Goal: Complete application form

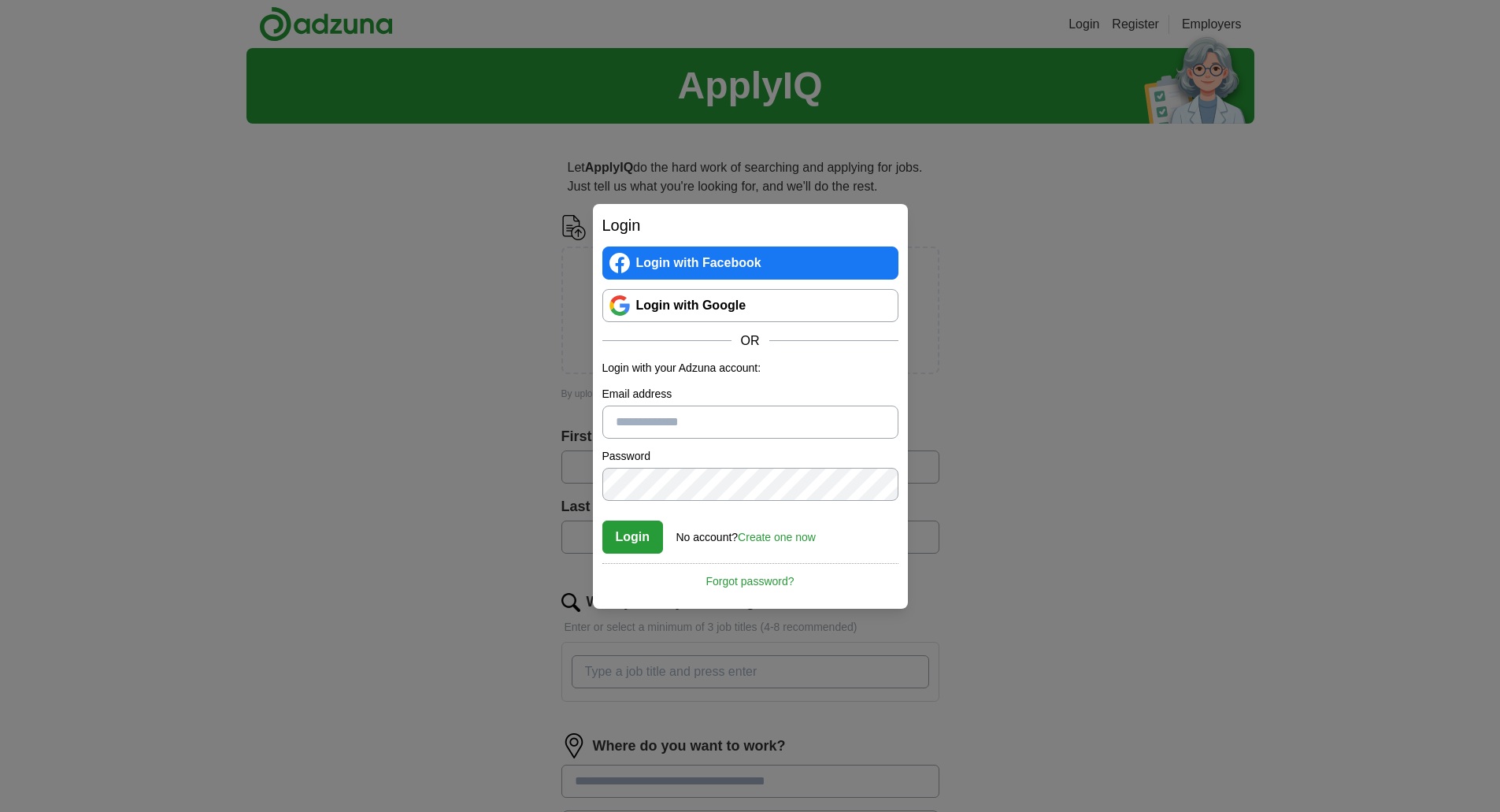
click at [655, 417] on input "Email address" at bounding box center [750, 423] width 296 height 33
type input "**********"
click at [643, 538] on button "Login" at bounding box center [632, 537] width 61 height 33
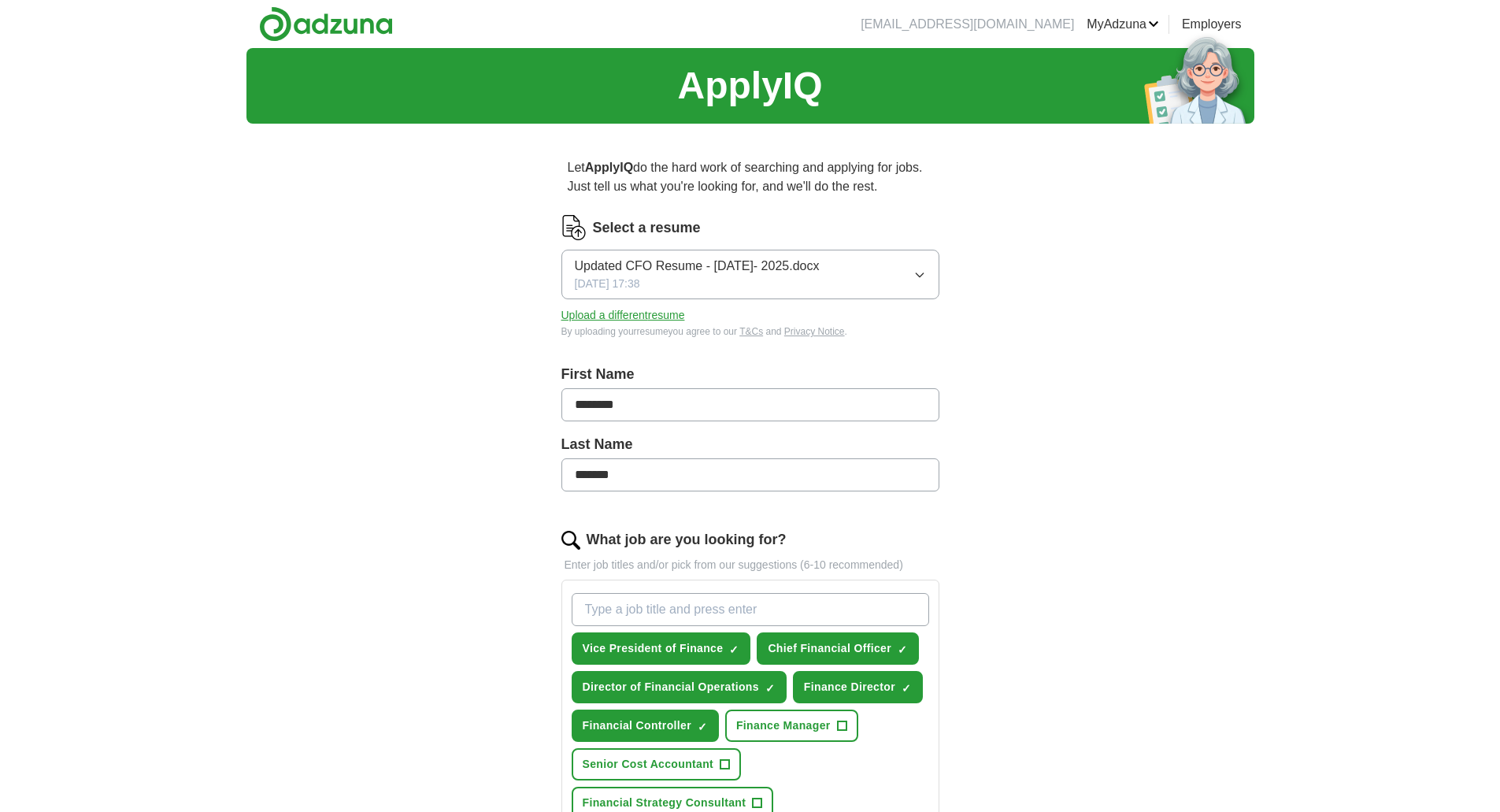
click at [598, 314] on button "Upload a different resume" at bounding box center [624, 315] width 124 height 17
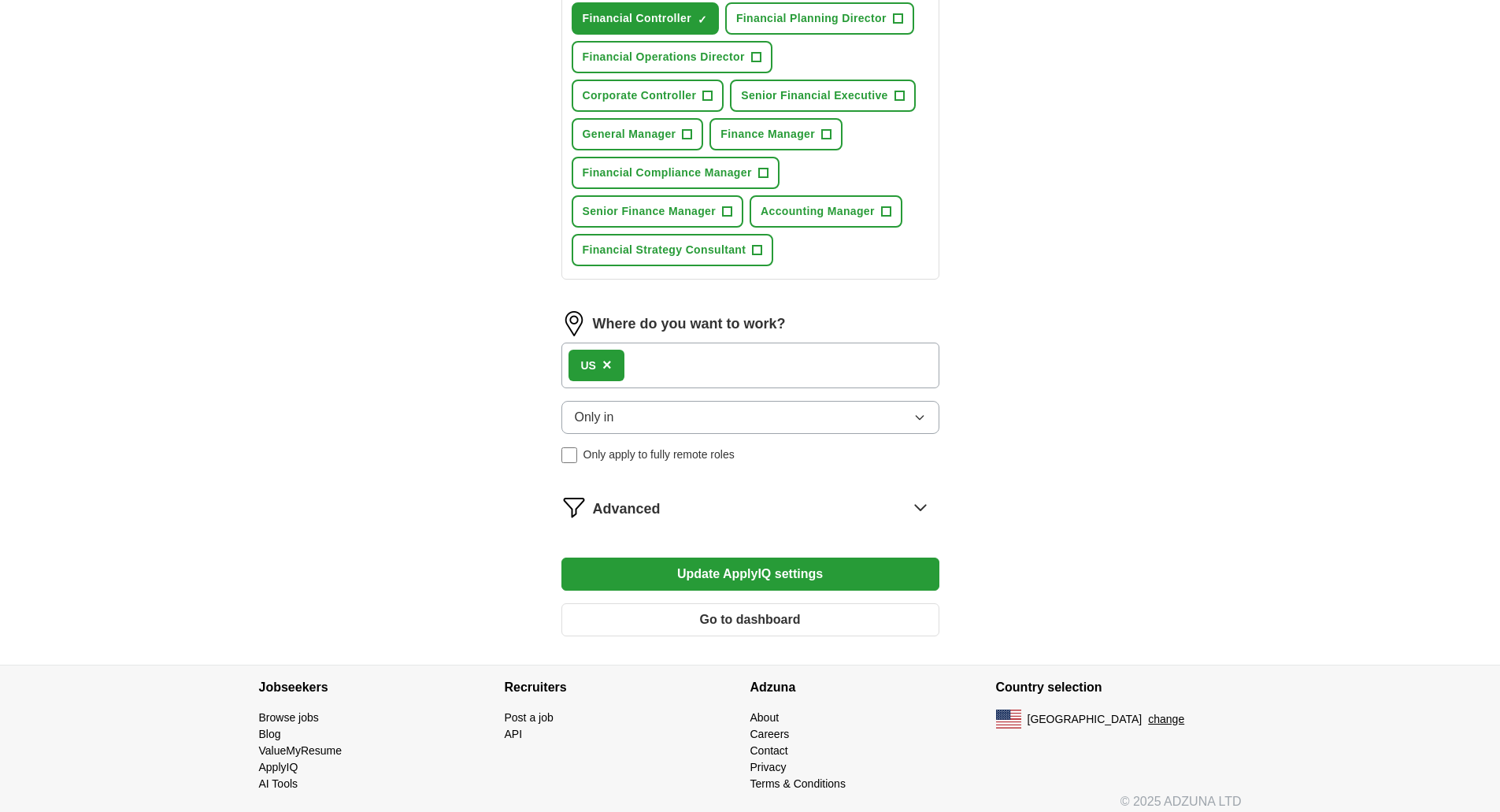
scroll to position [709, 0]
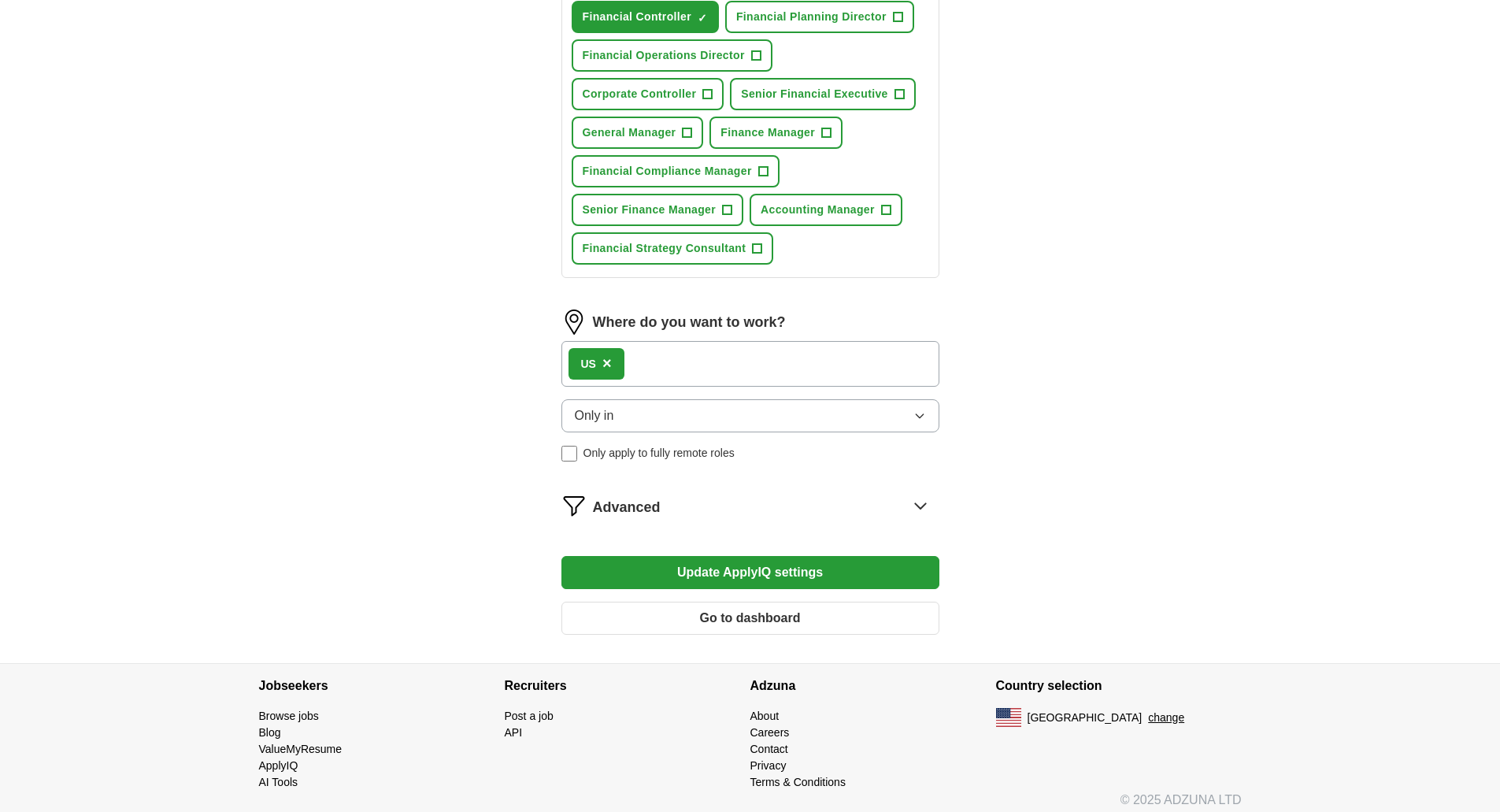
click at [918, 417] on icon "button" at bounding box center [920, 416] width 13 height 13
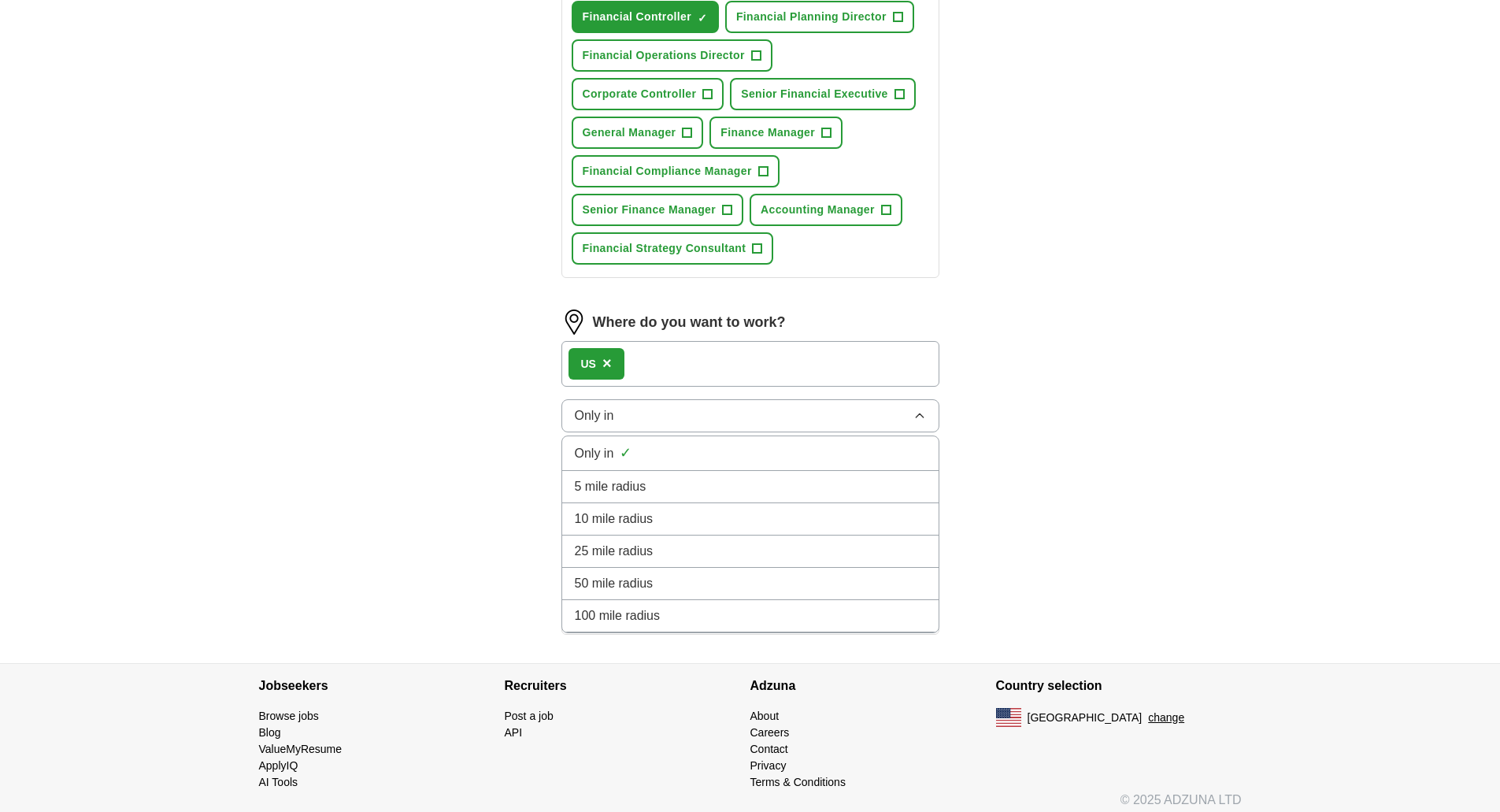
click at [918, 417] on icon "button" at bounding box center [920, 416] width 13 height 13
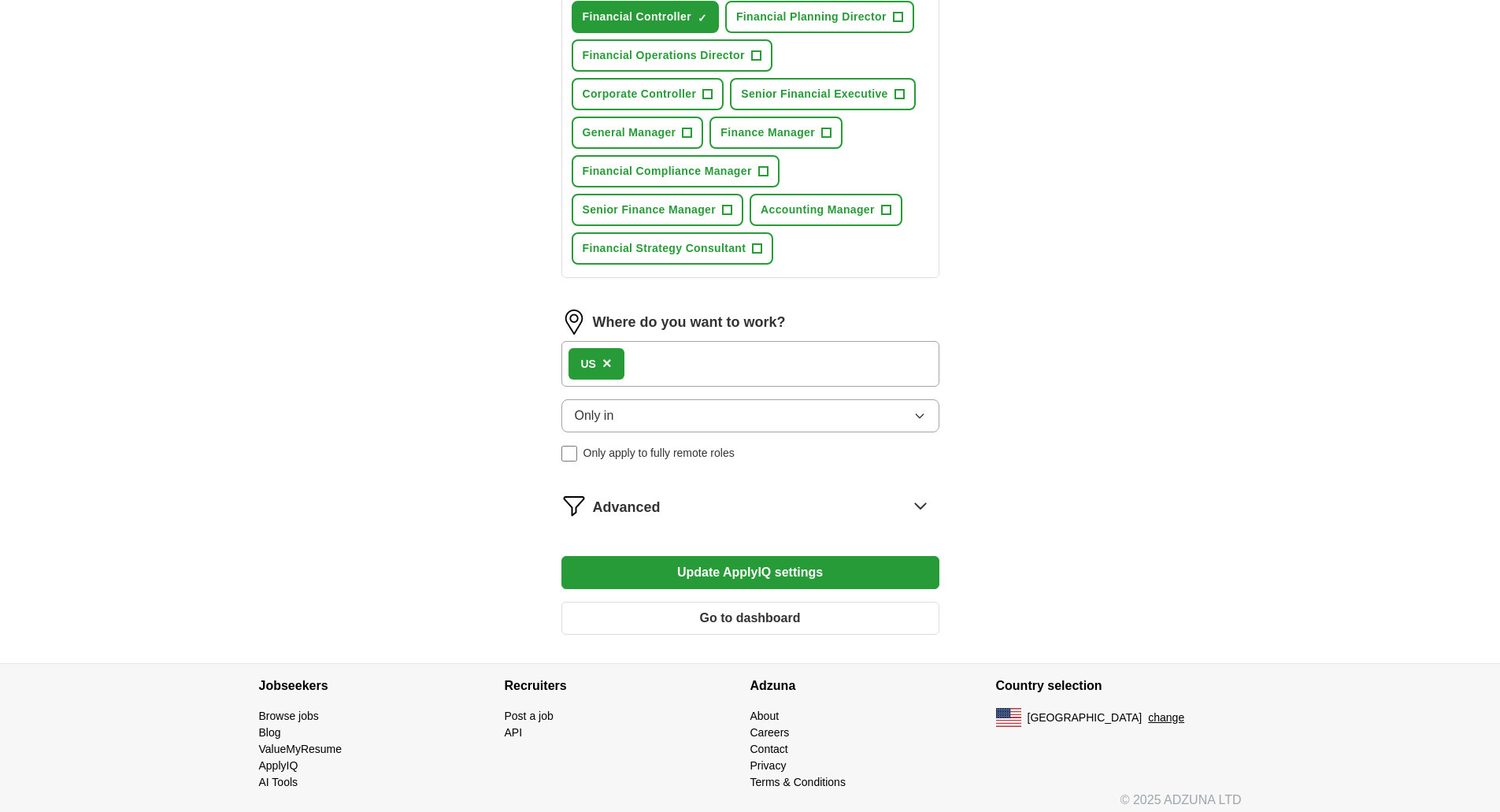
scroll to position [719, 0]
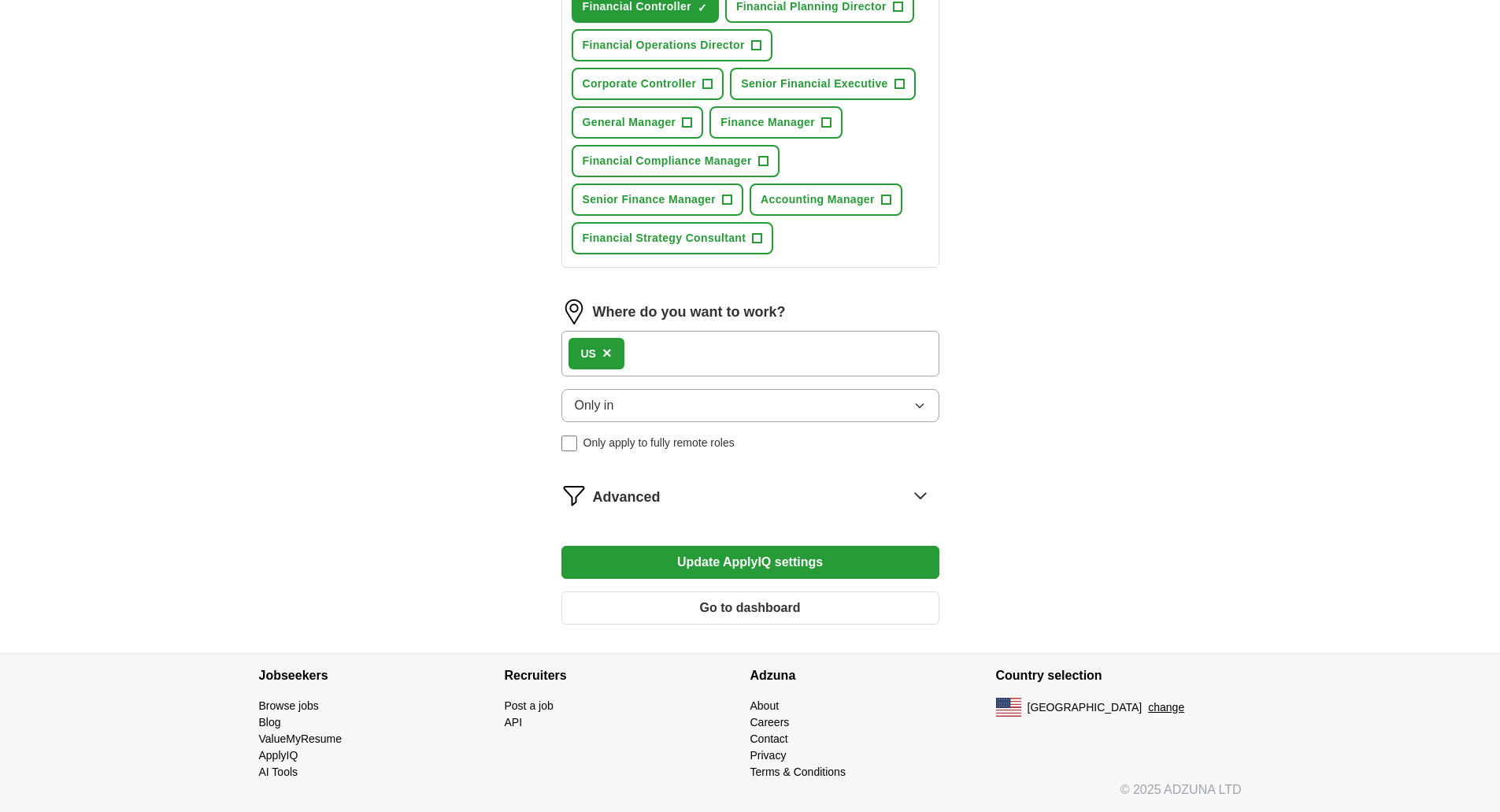
click at [918, 493] on icon at bounding box center [921, 496] width 25 height 25
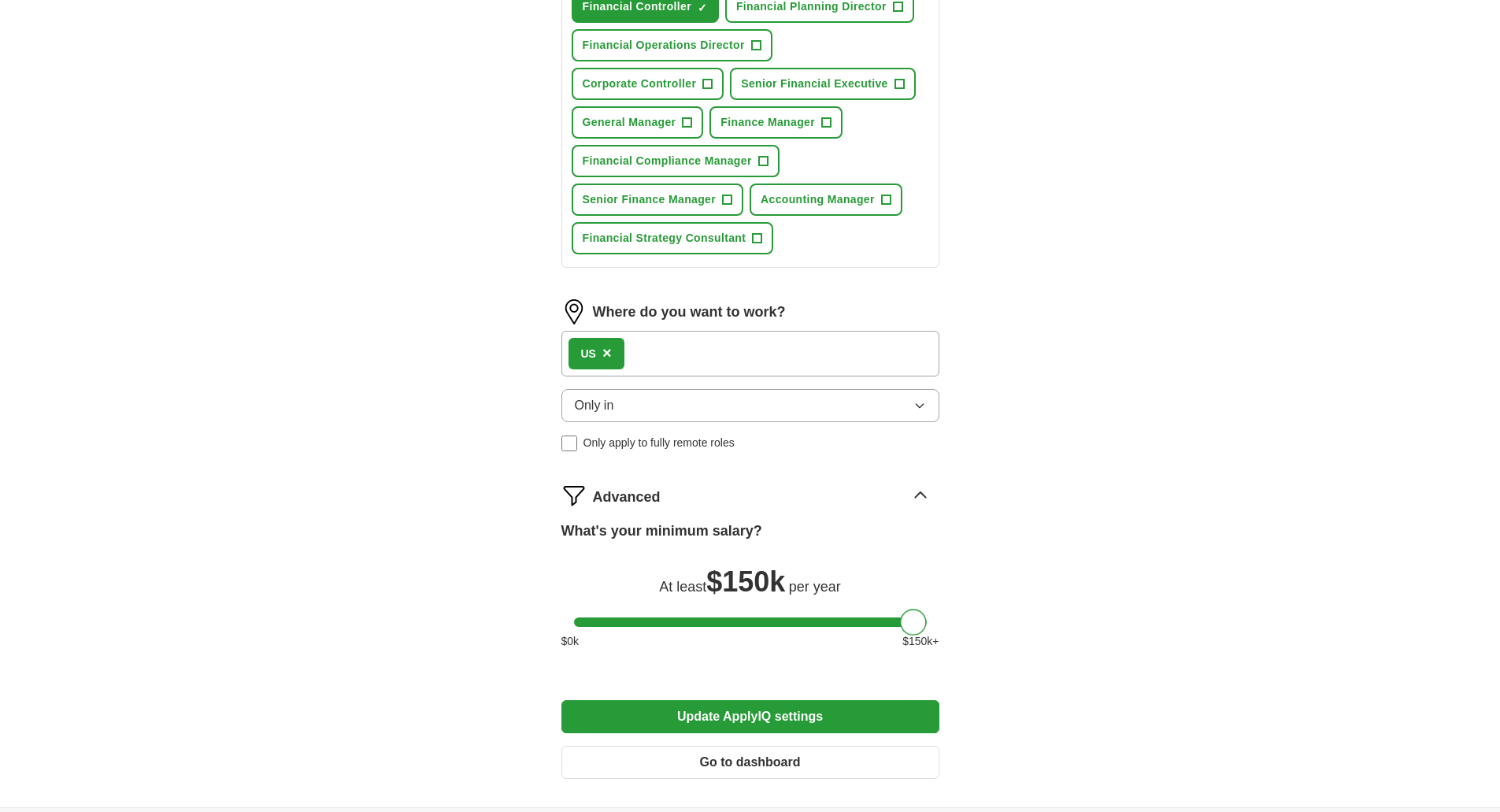
drag, startPoint x: 587, startPoint y: 621, endPoint x: 935, endPoint y: 644, distance: 348.8
click at [935, 644] on div "What's your minimum salary? At least $ 150k per year $ 0 k $ 150 k+" at bounding box center [751, 591] width 378 height 141
click at [1301, 690] on div "ApplyIQ Let ApplyIQ do the hard work of searching and applying for jobs. Just t…" at bounding box center [750, 68] width 1500 height 1479
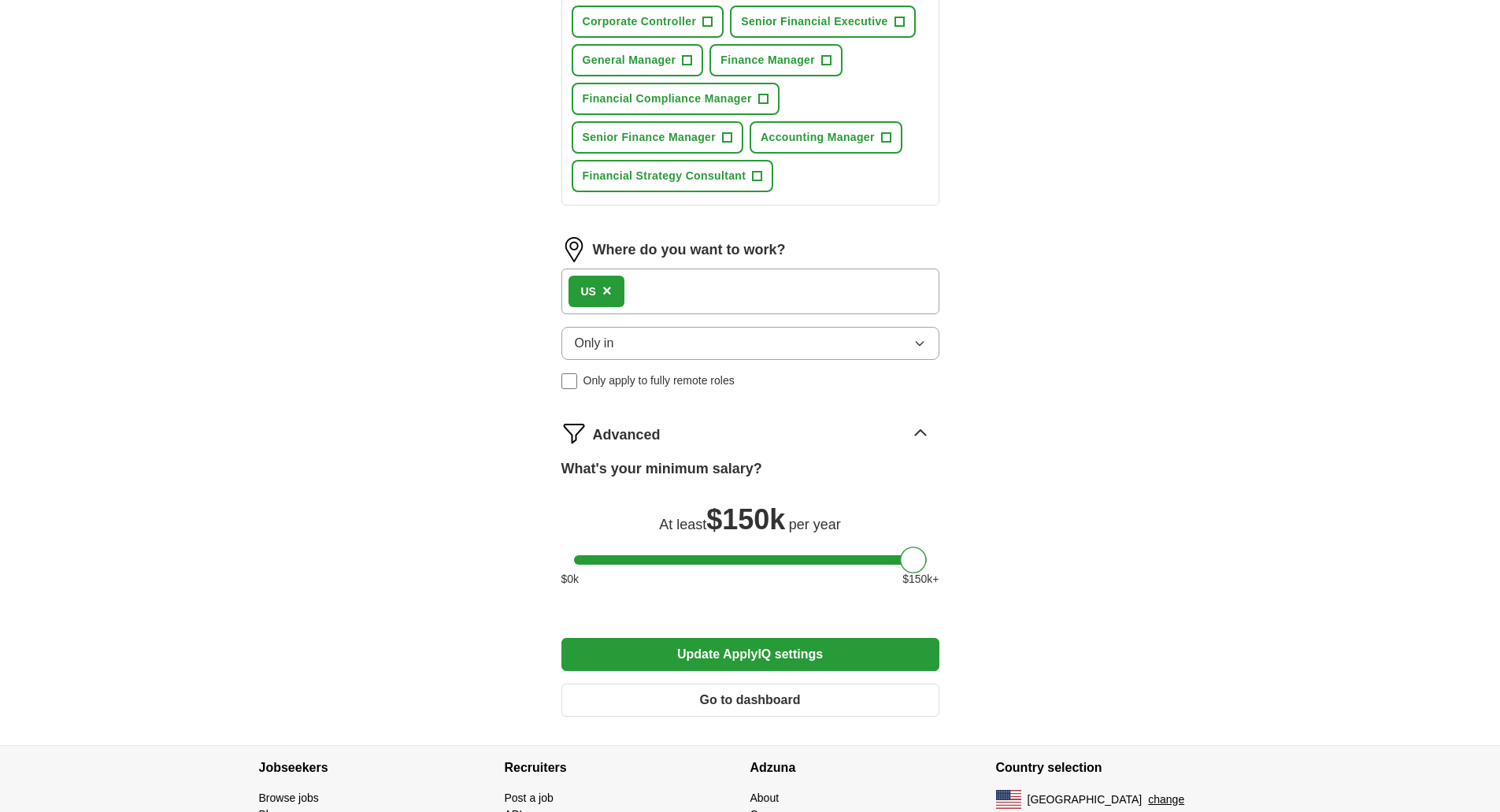
scroll to position [873, 0]
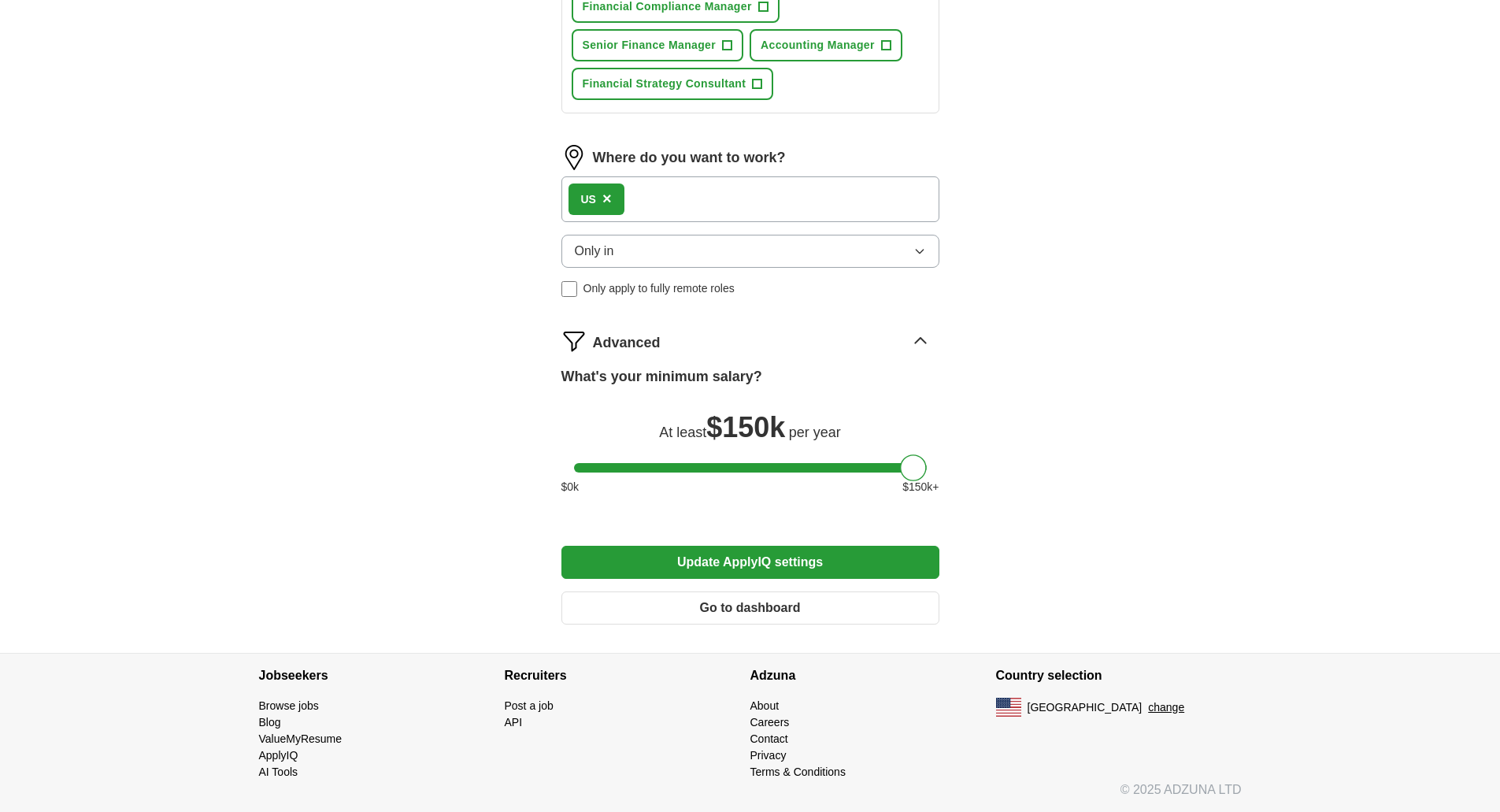
click at [690, 557] on button "Update ApplyIQ settings" at bounding box center [751, 563] width 378 height 33
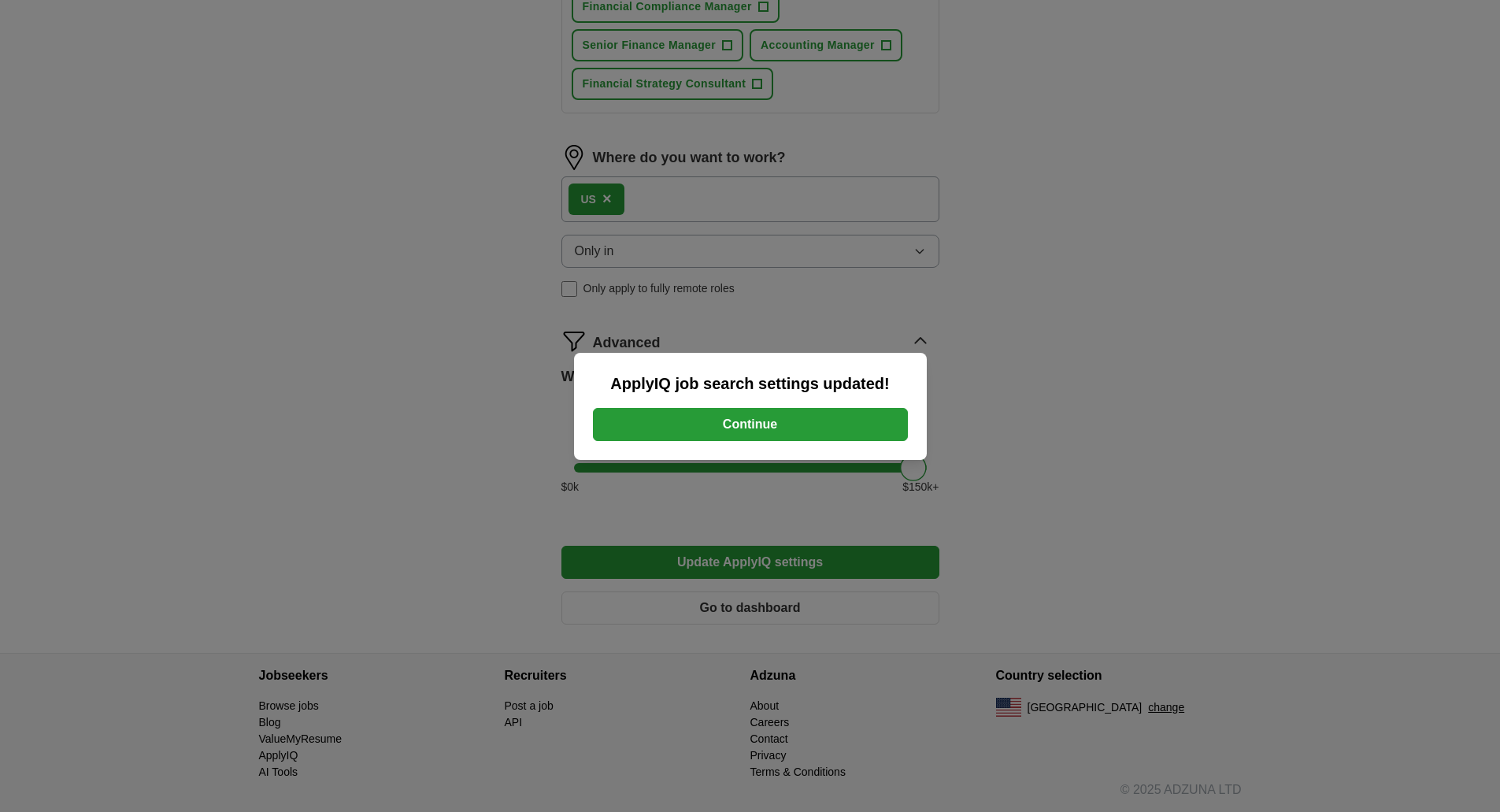
click at [751, 412] on button "Continue" at bounding box center [750, 425] width 315 height 33
